Goal: Task Accomplishment & Management: Use online tool/utility

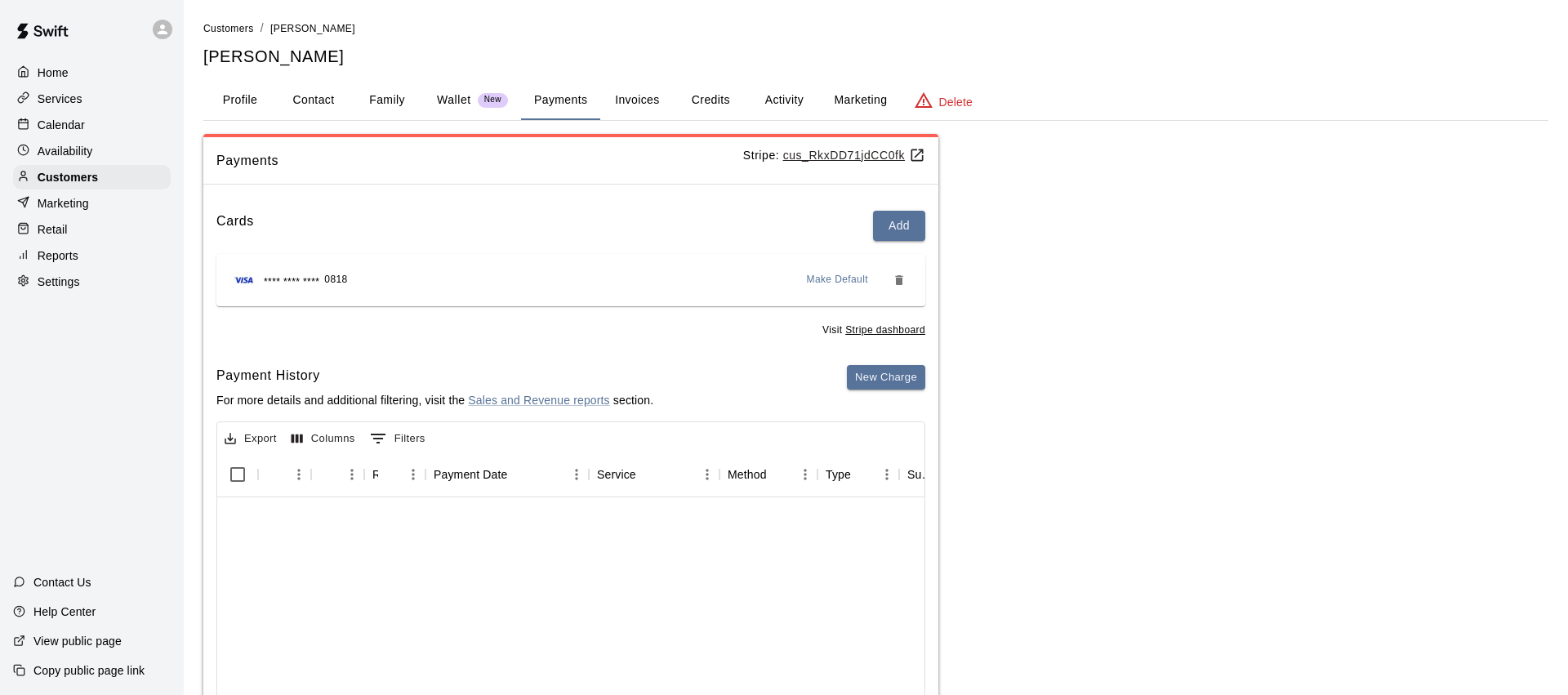
scroll to position [405, 0]
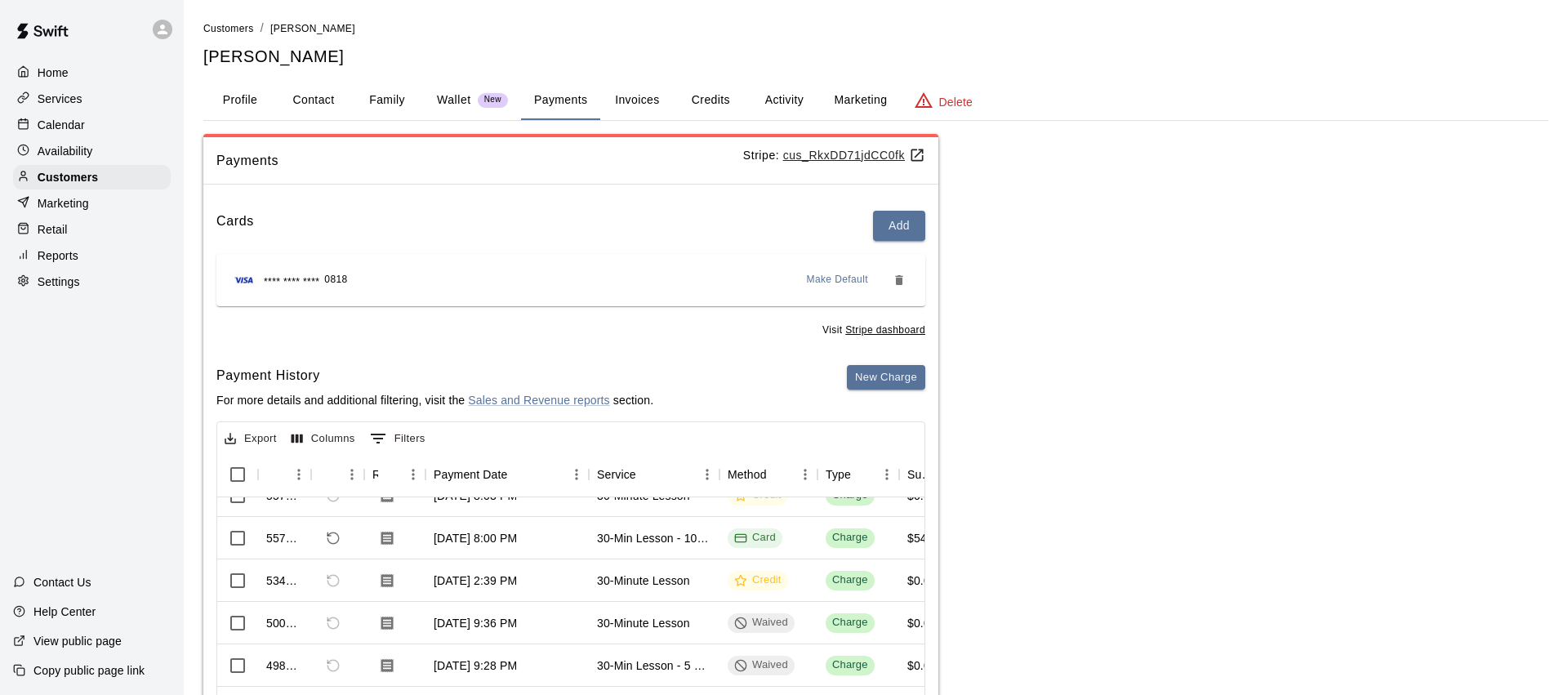
click at [83, 122] on p "Calendar" at bounding box center [61, 124] width 47 height 17
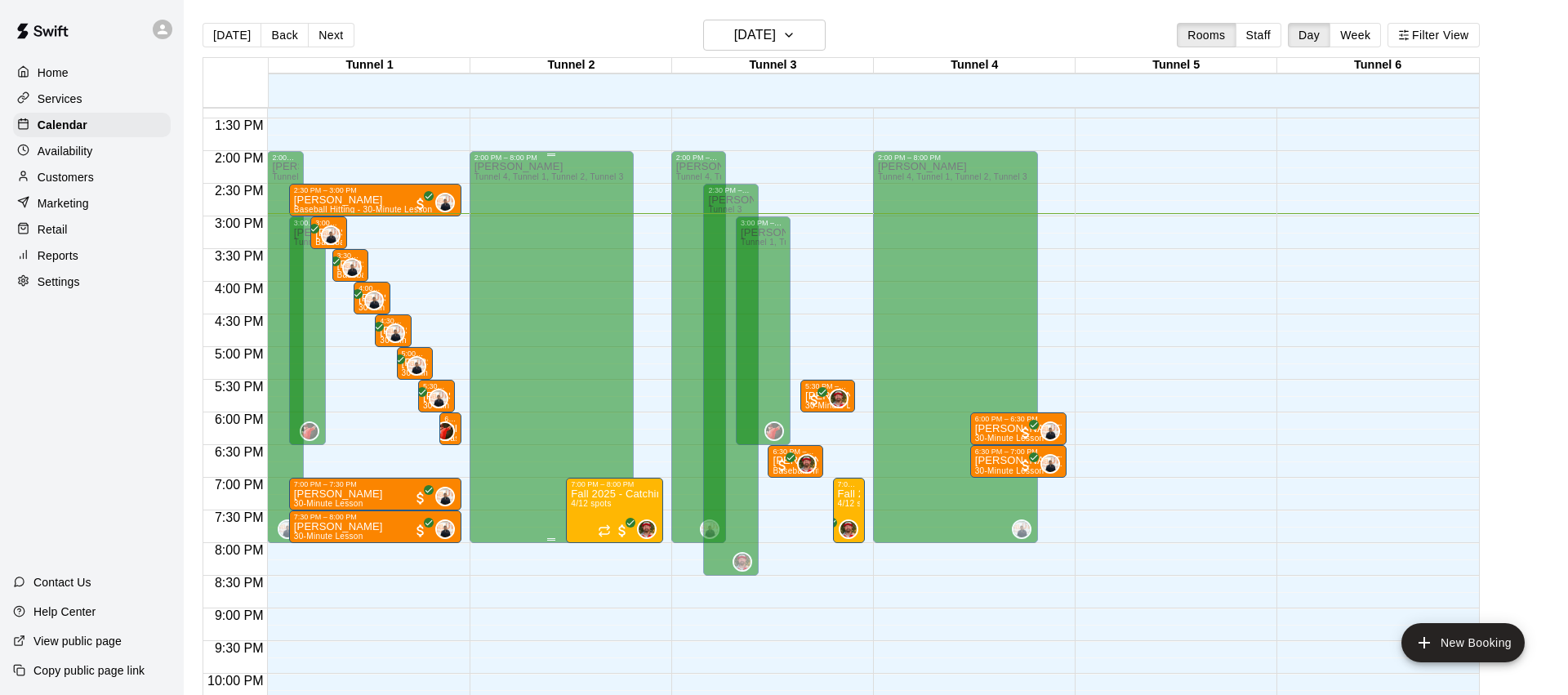
scroll to position [850, 0]
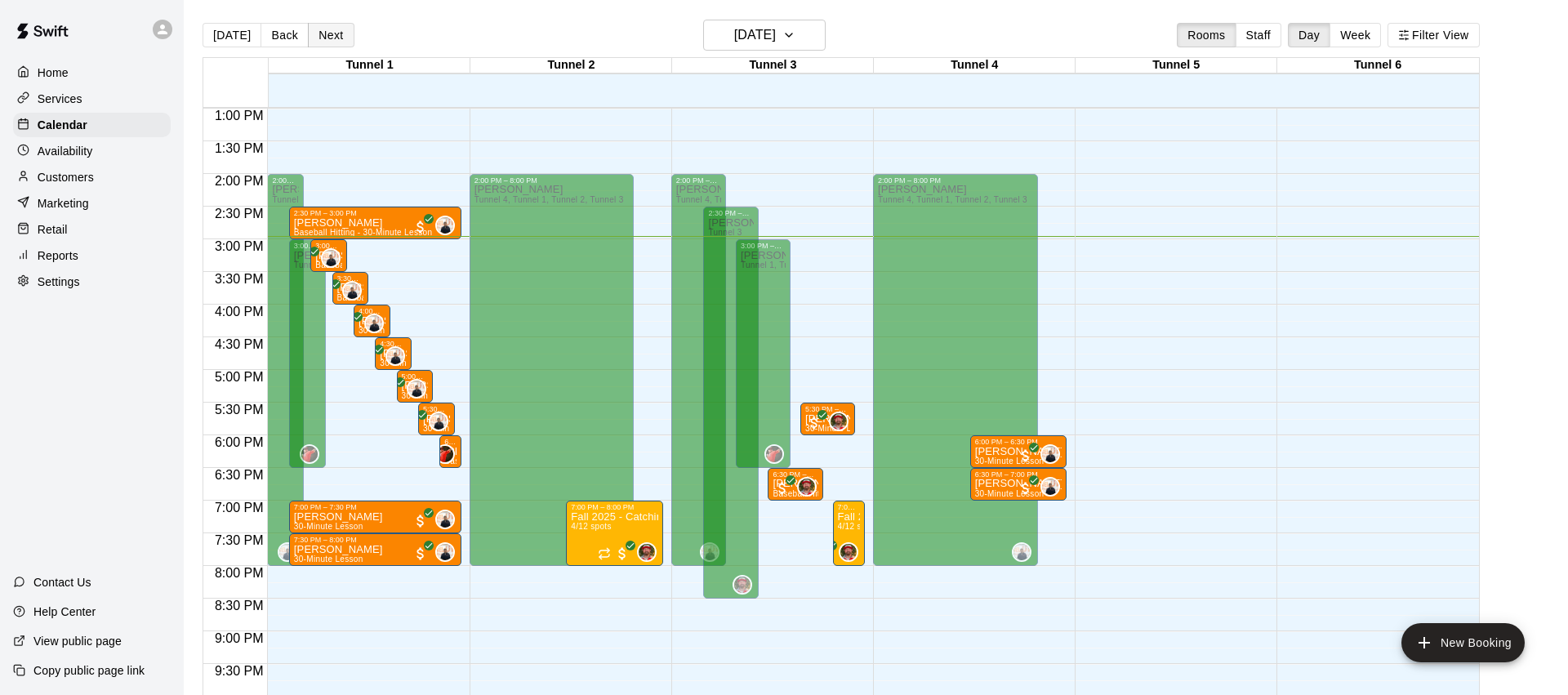
click at [324, 34] on button "Next" at bounding box center [330, 35] width 46 height 24
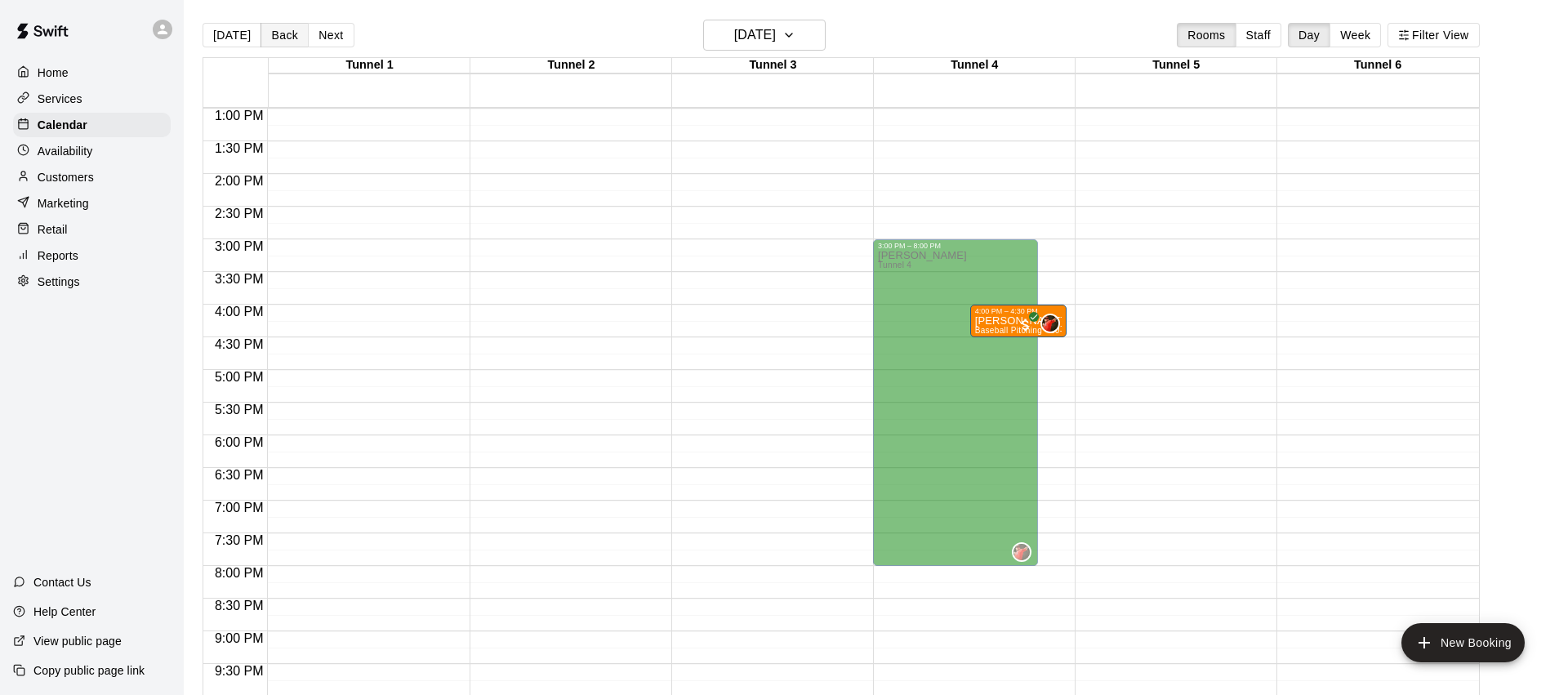
click at [289, 38] on button "Back" at bounding box center [284, 35] width 48 height 24
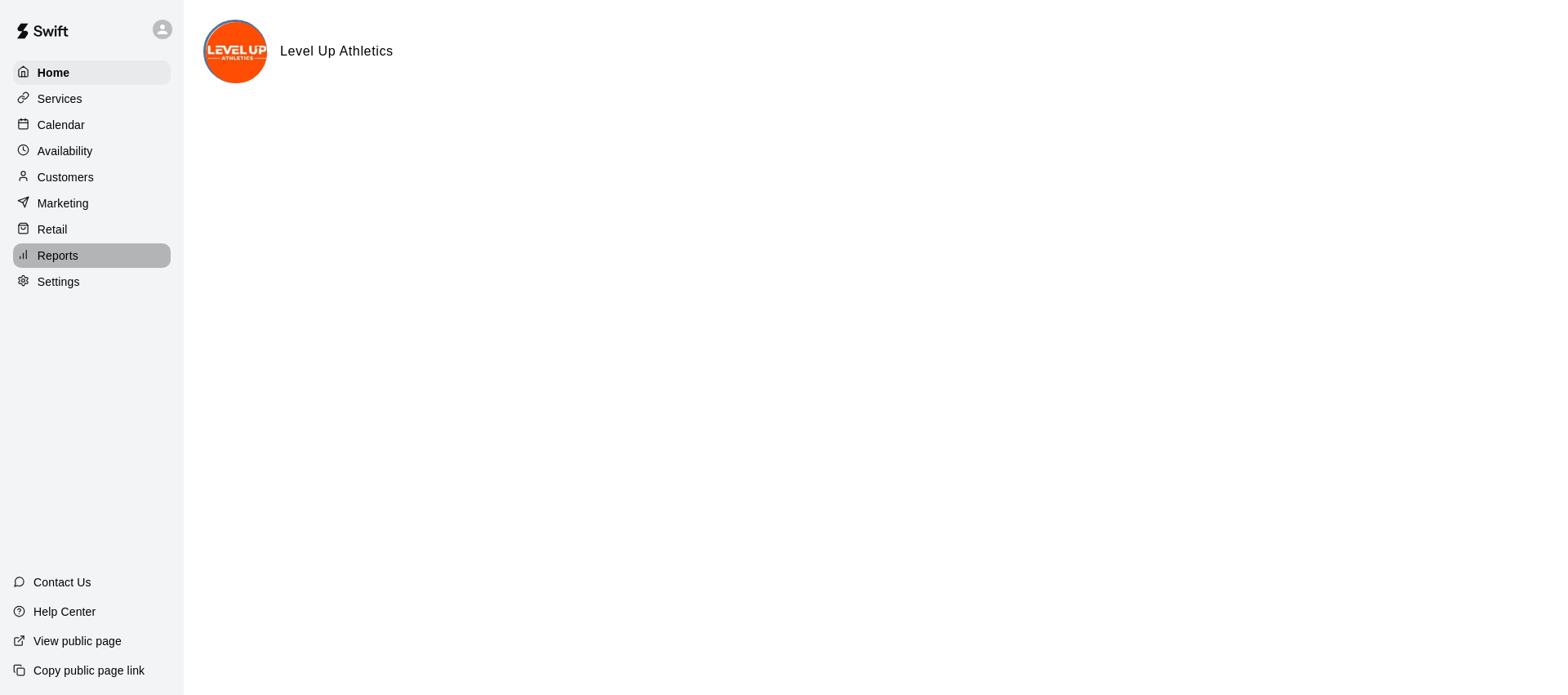
click at [64, 248] on p "Reports" at bounding box center [57, 256] width 41 height 17
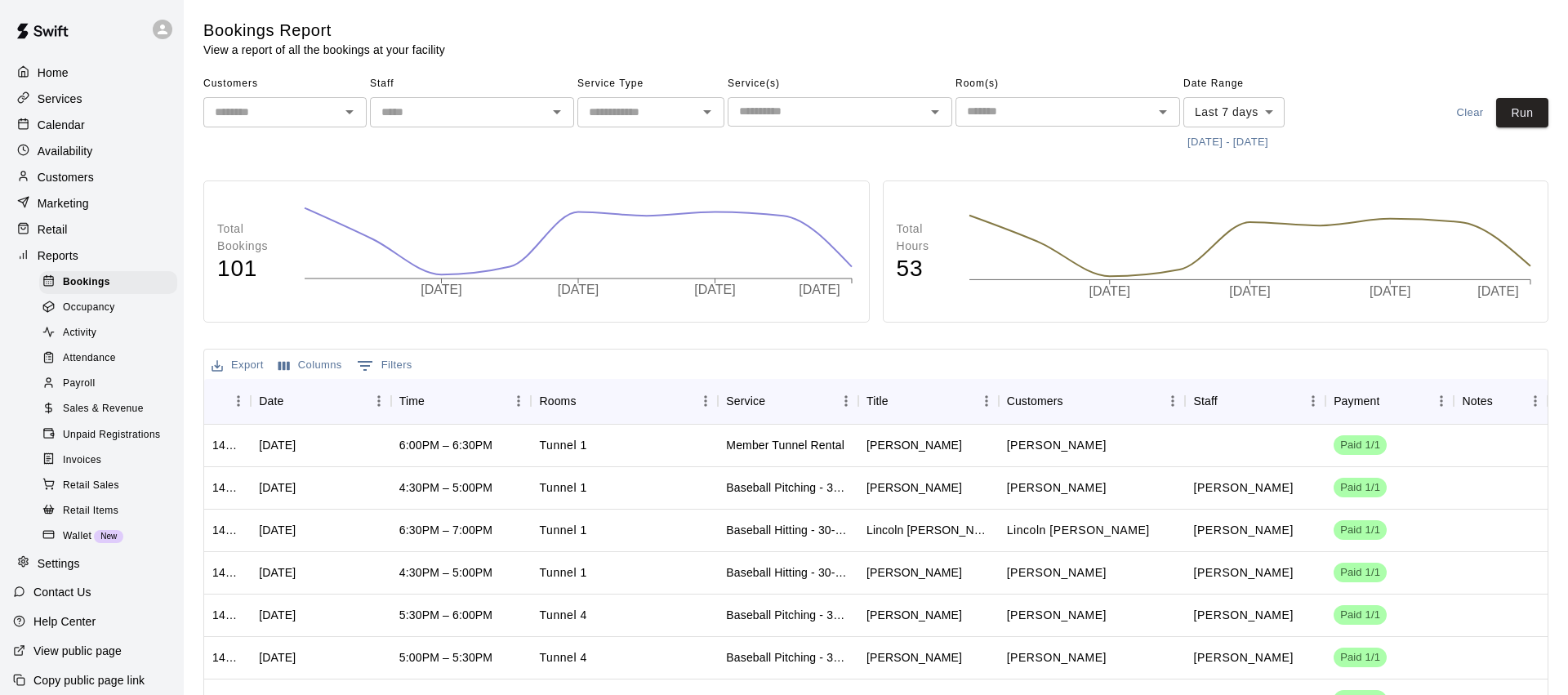
click at [92, 413] on span "Sales & Revenue" at bounding box center [103, 409] width 81 height 17
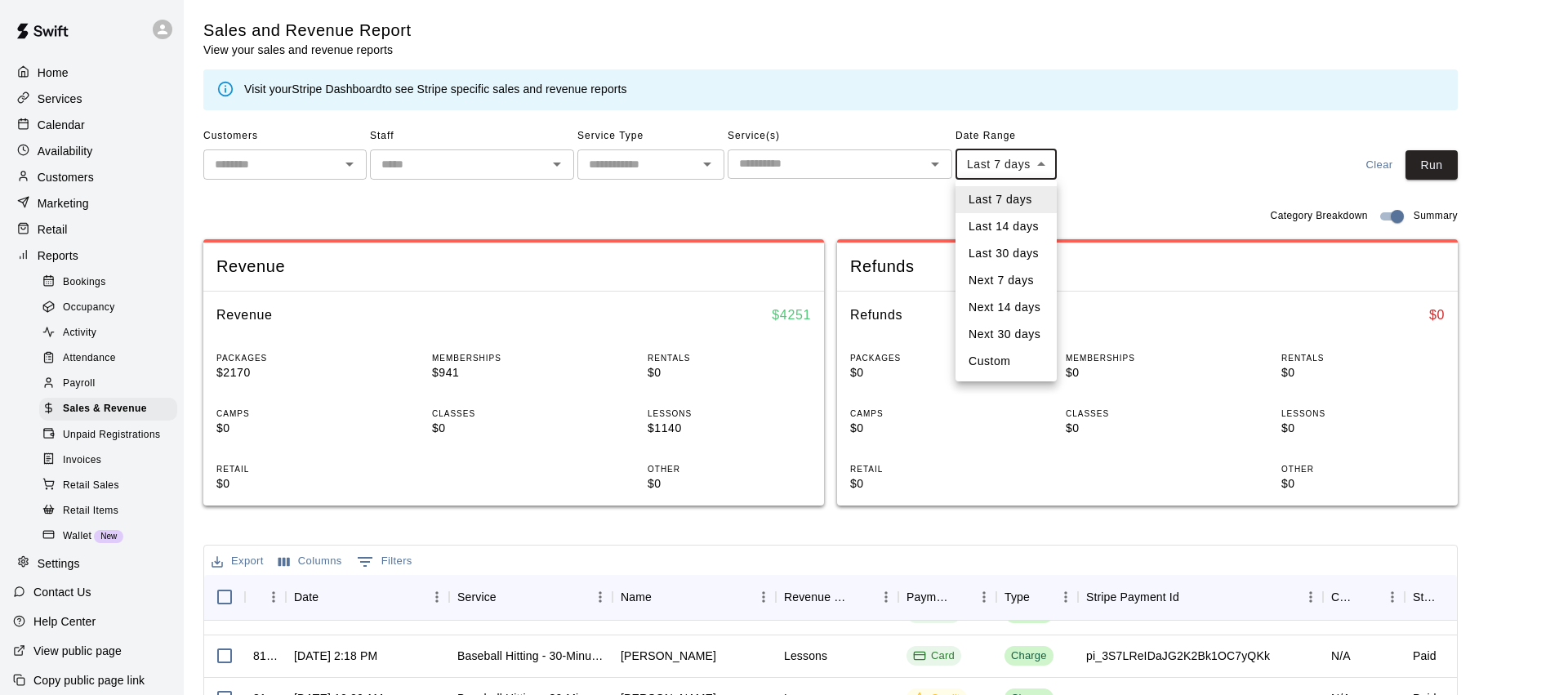
click at [1021, 163] on body "Home Services Calendar Availability Customers Marketing Retail Reports Bookings…" at bounding box center [784, 561] width 1568 height 1123
click at [1008, 370] on li "Custom" at bounding box center [1006, 361] width 101 height 27
type input "******"
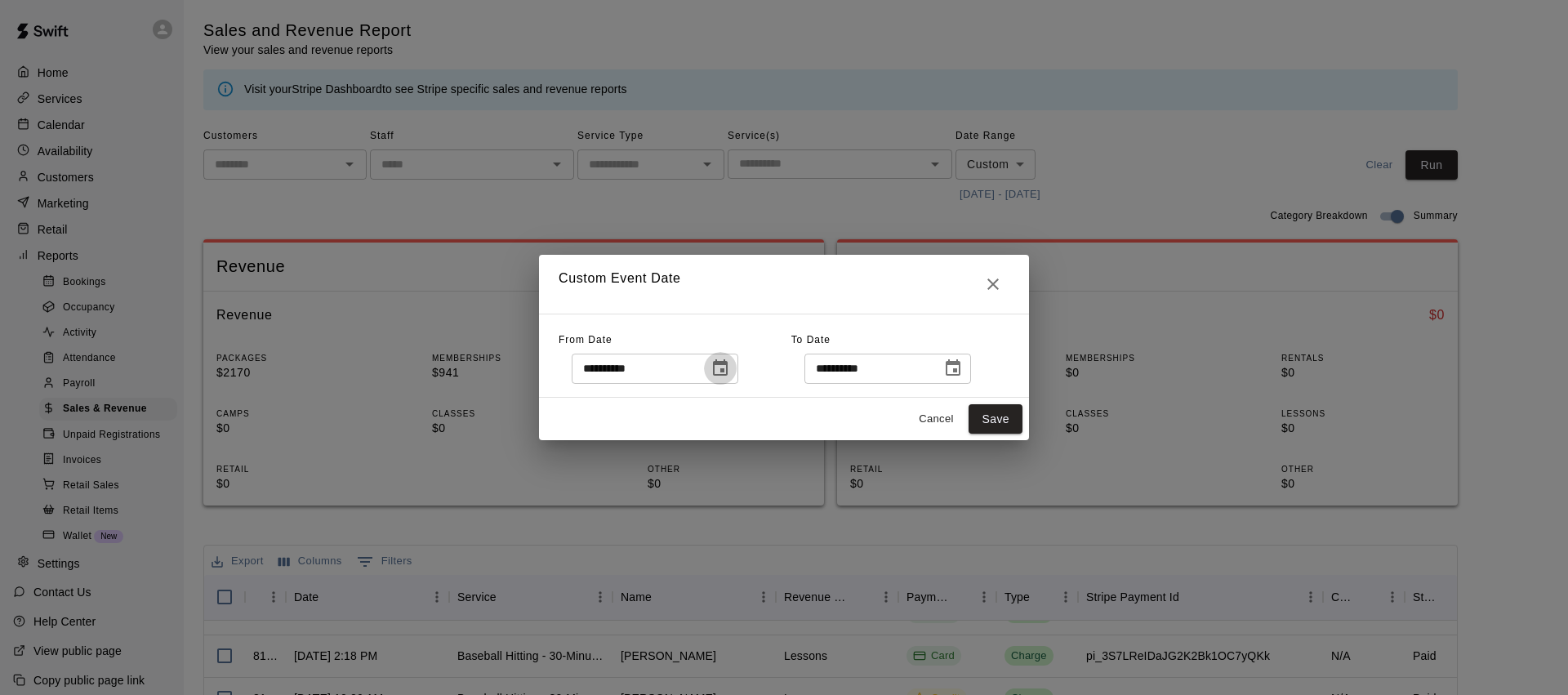
click at [731, 366] on icon "Choose date, selected date is Sep 11, 2025" at bounding box center [720, 368] width 20 height 20
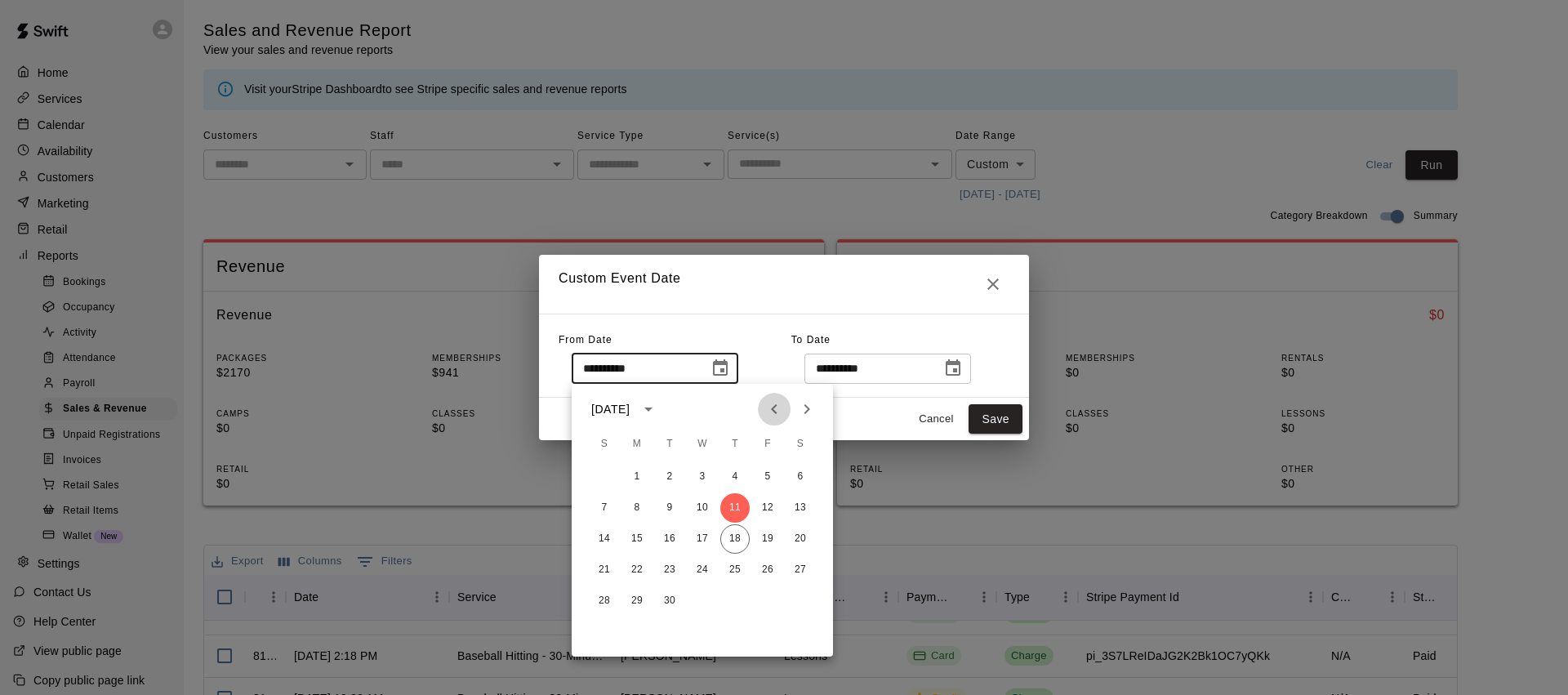
click at [767, 410] on icon "Previous month" at bounding box center [774, 409] width 20 height 20
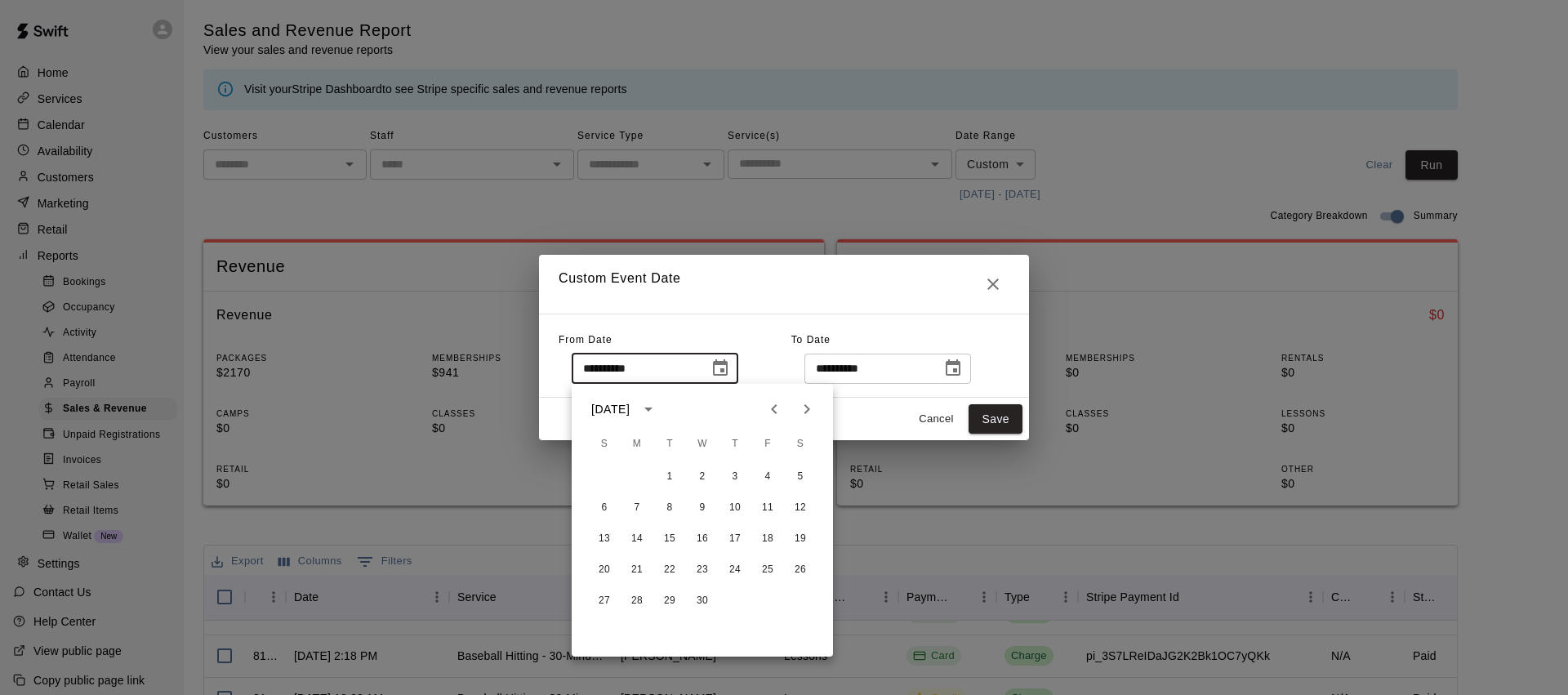
click at [767, 410] on icon "Previous month" at bounding box center [774, 409] width 20 height 20
drag, startPoint x: 792, startPoint y: 477, endPoint x: 844, endPoint y: 448, distance: 59.5
click at [792, 477] on button "1" at bounding box center [800, 478] width 30 height 30
type input "**********"
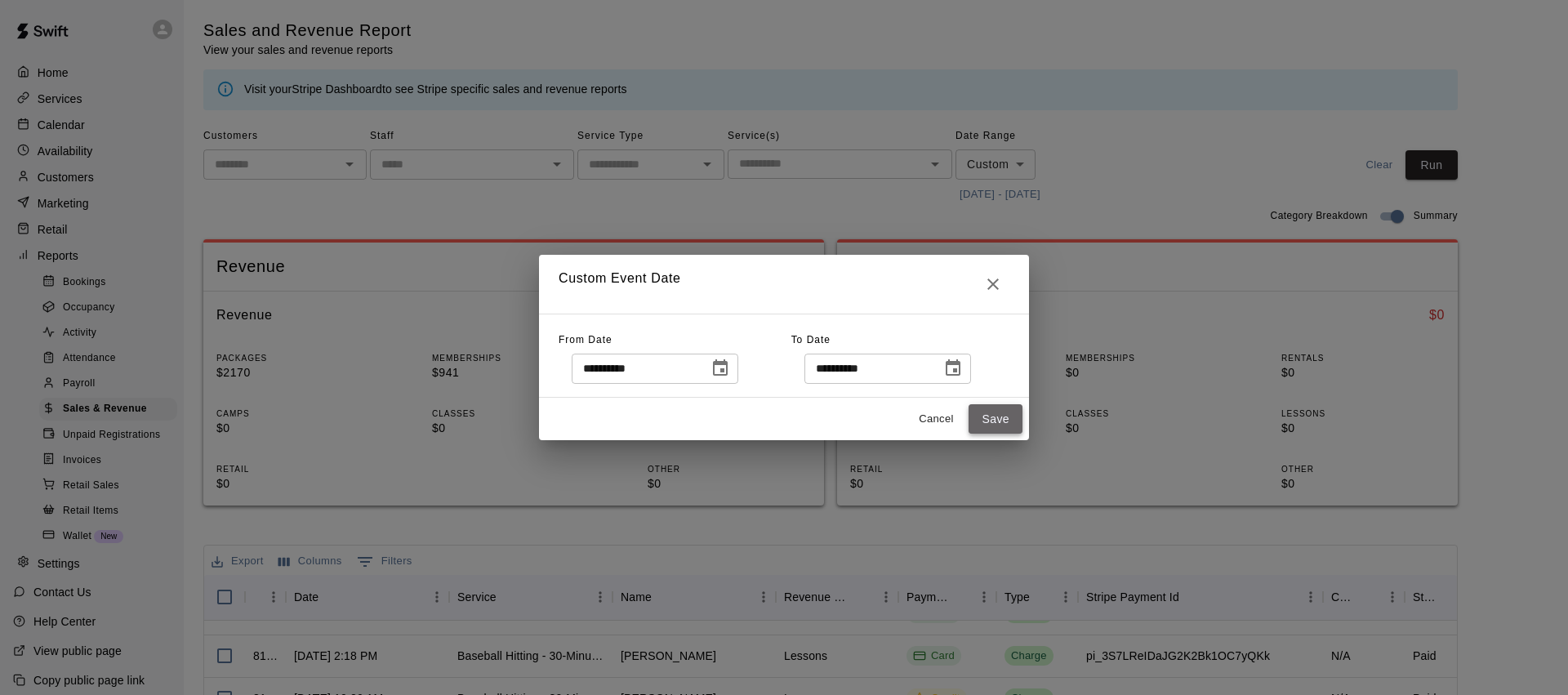
click at [1005, 417] on button "Save" at bounding box center [996, 419] width 54 height 30
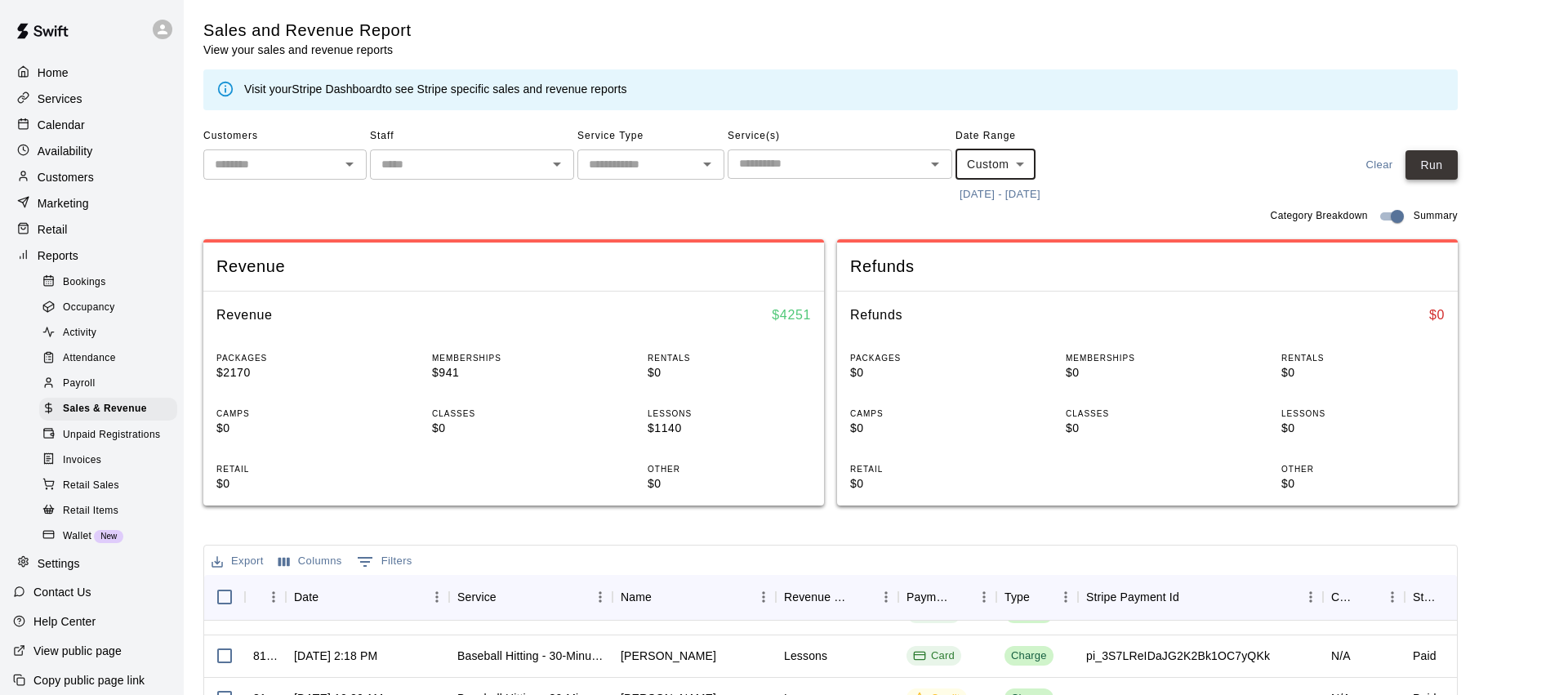
click at [1435, 177] on button "Run" at bounding box center [1431, 165] width 52 height 30
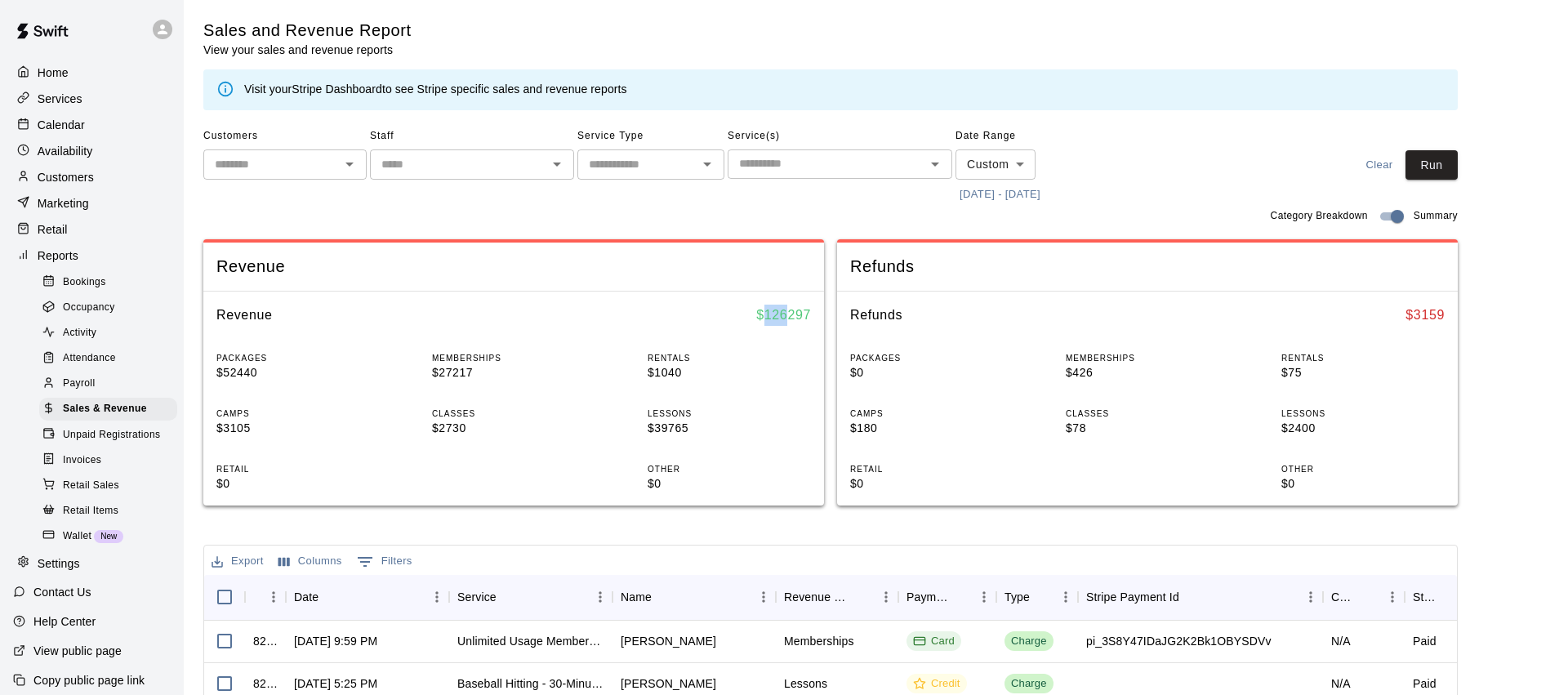
drag, startPoint x: 786, startPoint y: 316, endPoint x: 766, endPoint y: 317, distance: 20.0
click at [766, 317] on h6 "$ 126297" at bounding box center [784, 315] width 55 height 21
click at [624, 318] on div "Revenue $ 126297" at bounding box center [514, 315] width 621 height 47
click at [244, 565] on button "Export" at bounding box center [237, 561] width 60 height 25
drag, startPoint x: 290, startPoint y: 601, endPoint x: 393, endPoint y: 581, distance: 104.9
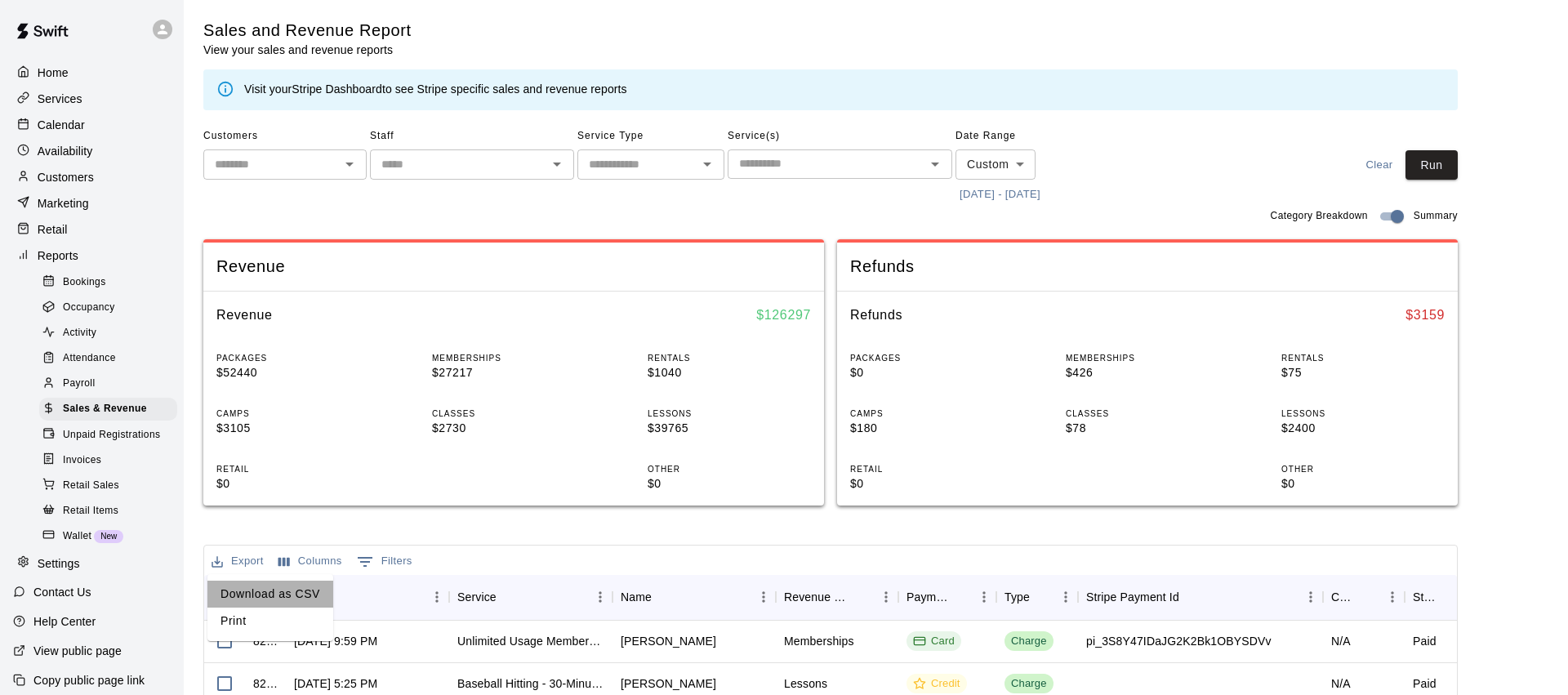
click at [290, 601] on li "Download as CSV" at bounding box center [270, 594] width 126 height 27
